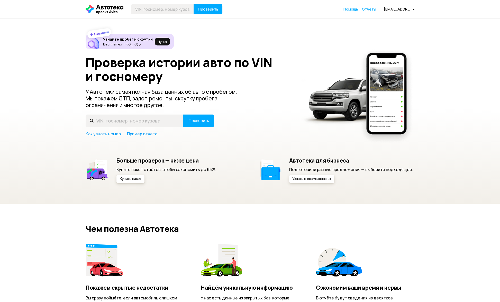
click at [371, 11] on link "Отчёты" at bounding box center [369, 9] width 14 height 5
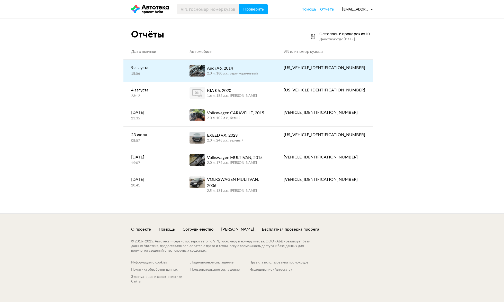
click at [240, 71] on div "Audi A6, 2014" at bounding box center [232, 68] width 51 height 6
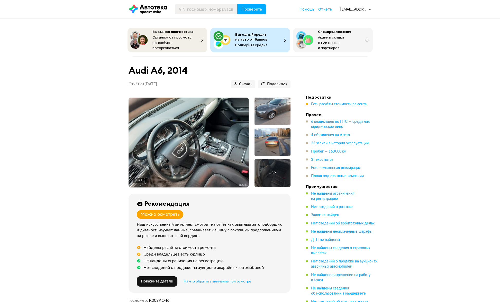
click at [213, 140] on img at bounding box center [189, 143] width 120 height 90
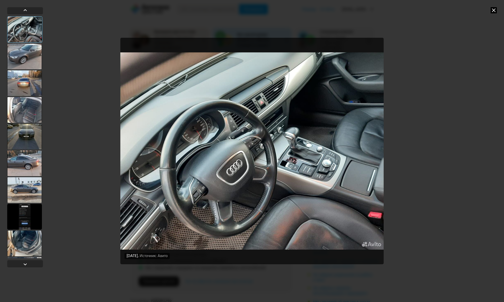
click at [22, 54] on div at bounding box center [24, 57] width 35 height 26
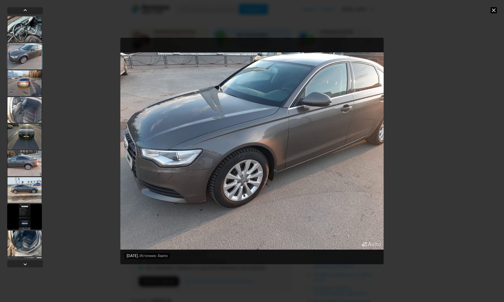
click at [23, 84] on div at bounding box center [24, 83] width 35 height 26
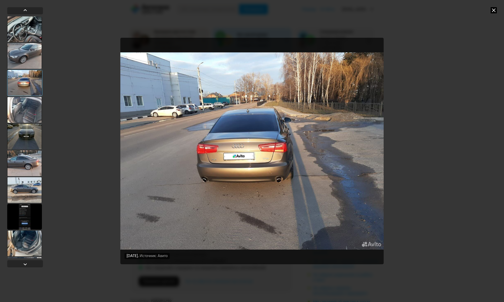
click at [29, 106] on div at bounding box center [24, 110] width 35 height 26
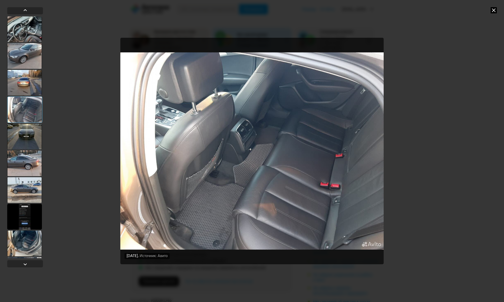
click at [32, 141] on div at bounding box center [24, 137] width 35 height 26
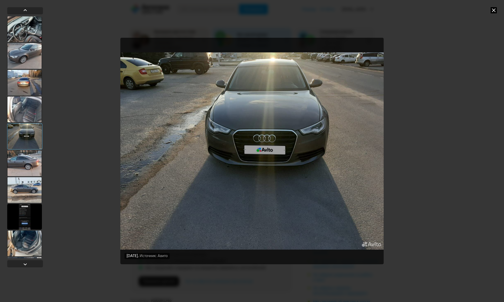
click at [27, 195] on div at bounding box center [24, 190] width 35 height 26
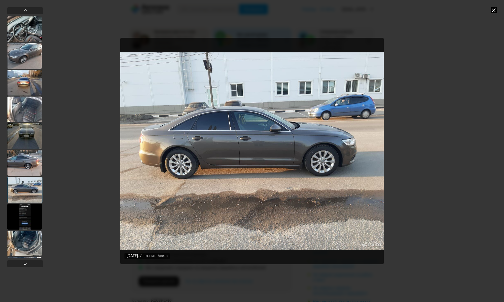
click at [29, 216] on div at bounding box center [24, 217] width 35 height 26
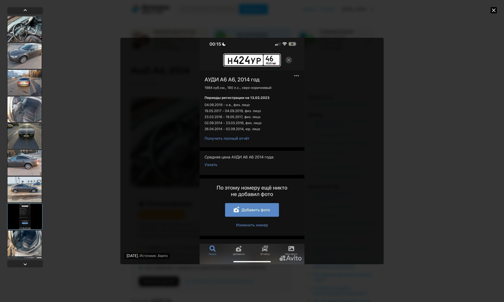
click at [30, 239] on div at bounding box center [24, 244] width 35 height 26
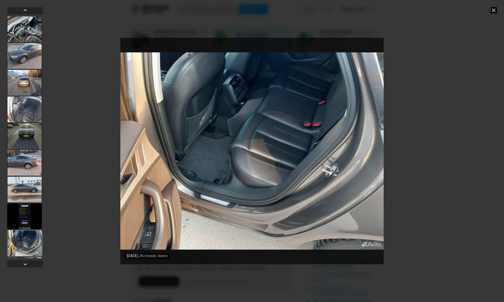
click at [27, 246] on div at bounding box center [24, 243] width 35 height 26
click at [30, 265] on div at bounding box center [25, 263] width 36 height 7
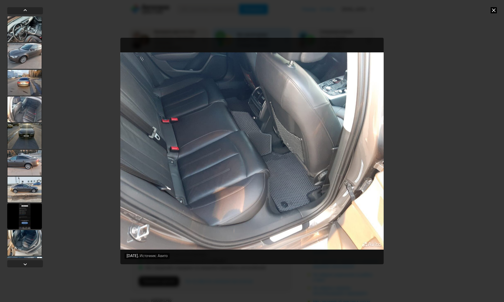
click at [33, 217] on div at bounding box center [24, 217] width 35 height 26
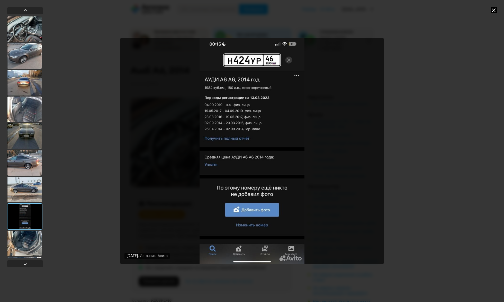
click at [34, 241] on div at bounding box center [24, 244] width 35 height 26
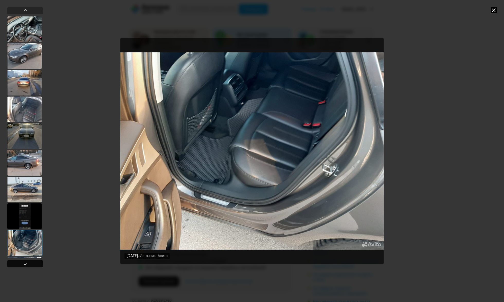
click at [27, 261] on div at bounding box center [25, 263] width 36 height 7
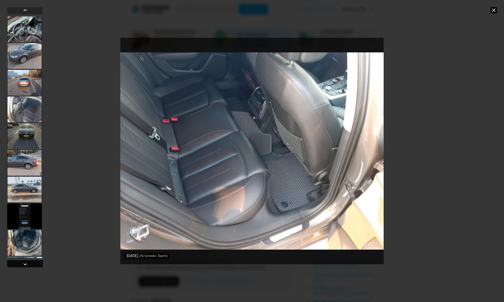
click at [27, 264] on div at bounding box center [25, 264] width 6 height 6
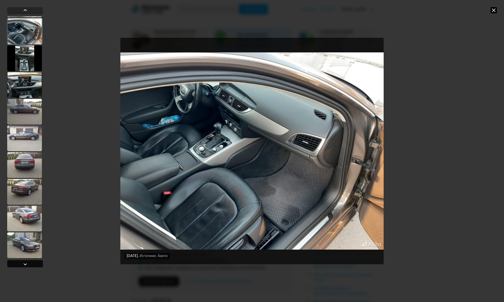
click at [27, 265] on div at bounding box center [25, 264] width 6 height 6
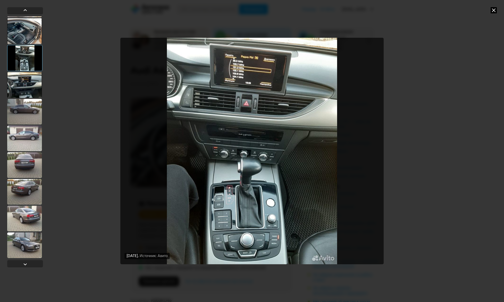
click at [30, 61] on div at bounding box center [24, 58] width 35 height 26
click at [23, 35] on div at bounding box center [24, 31] width 35 height 26
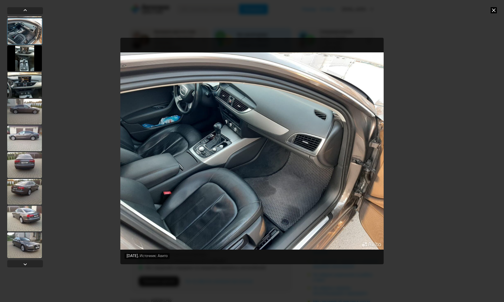
click at [26, 65] on div at bounding box center [24, 58] width 35 height 26
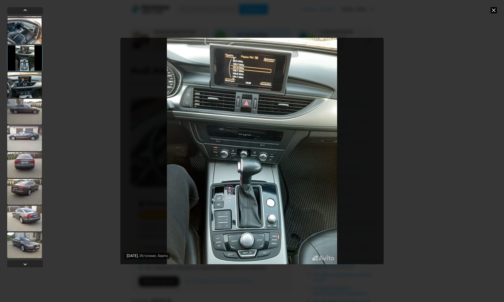
click at [29, 97] on div at bounding box center [24, 85] width 35 height 26
